Goal: Navigation & Orientation: Find specific page/section

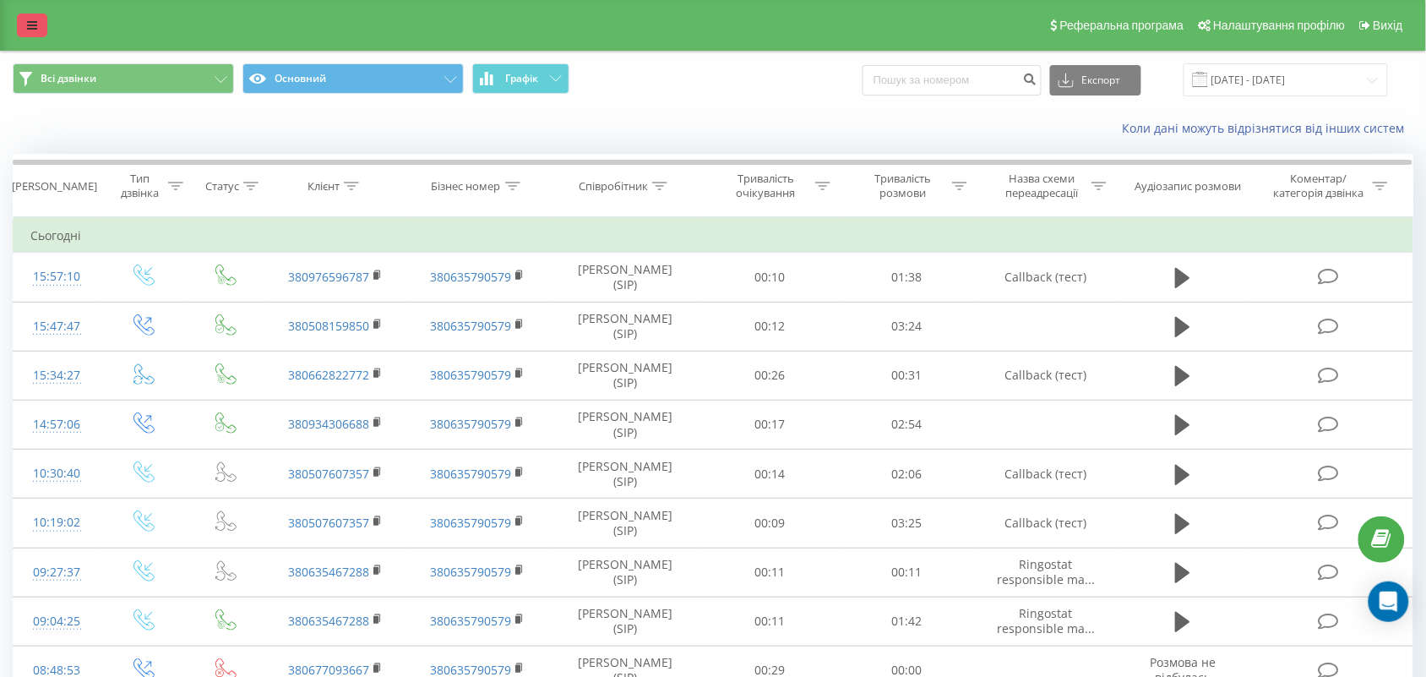
click at [30, 30] on icon at bounding box center [32, 25] width 10 height 12
